Goal: Information Seeking & Learning: Find contact information

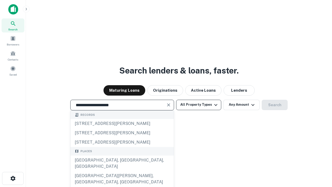
click at [122, 171] on div "[GEOGRAPHIC_DATA], [GEOGRAPHIC_DATA], [GEOGRAPHIC_DATA]" at bounding box center [122, 163] width 103 height 16
click at [199, 104] on button "All Property Types" at bounding box center [198, 105] width 45 height 10
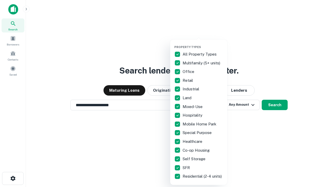
type input "**********"
click at [203, 44] on button "button" at bounding box center [202, 44] width 57 height 0
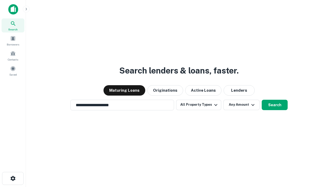
scroll to position [3, 62]
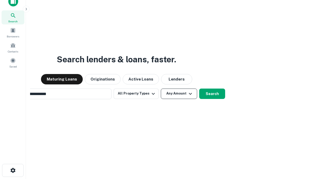
click at [161, 88] on button "Any Amount" at bounding box center [179, 93] width 36 height 10
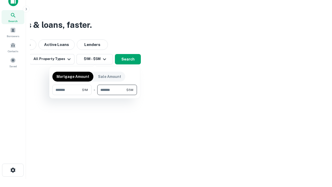
type input "*******"
click at [95, 95] on button "button" at bounding box center [94, 95] width 85 height 0
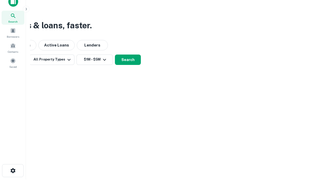
scroll to position [3, 96]
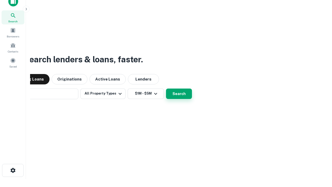
click at [166, 88] on button "Search" at bounding box center [179, 93] width 26 height 10
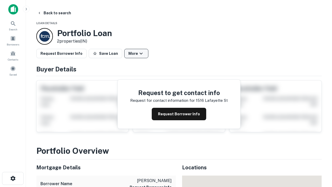
click at [136, 53] on button "More" at bounding box center [136, 53] width 24 height 9
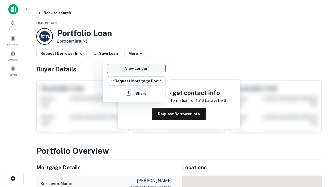
click at [136, 68] on link "View Lender" at bounding box center [136, 68] width 59 height 9
